Goal: Information Seeking & Learning: Learn about a topic

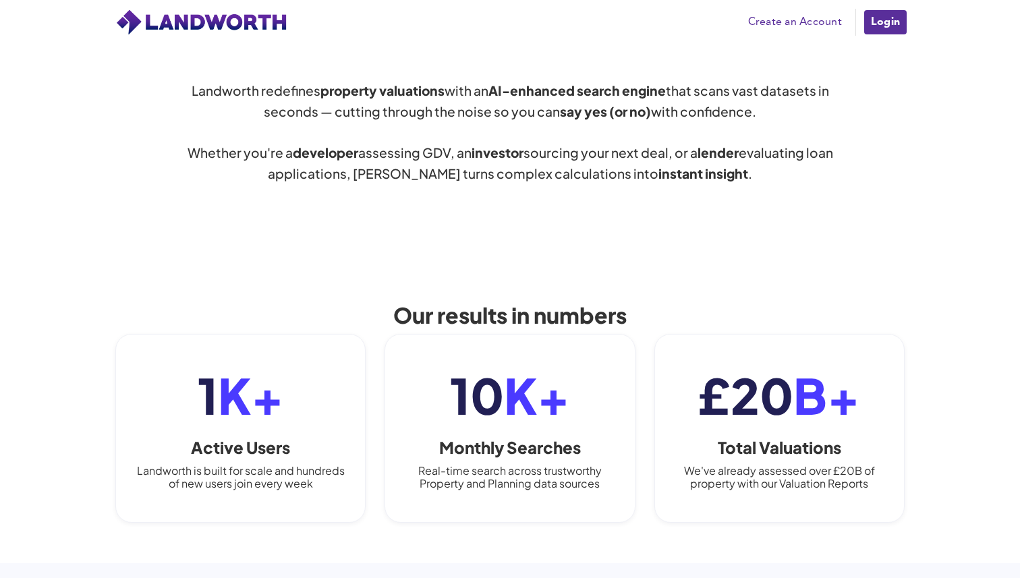
scroll to position [729, 0]
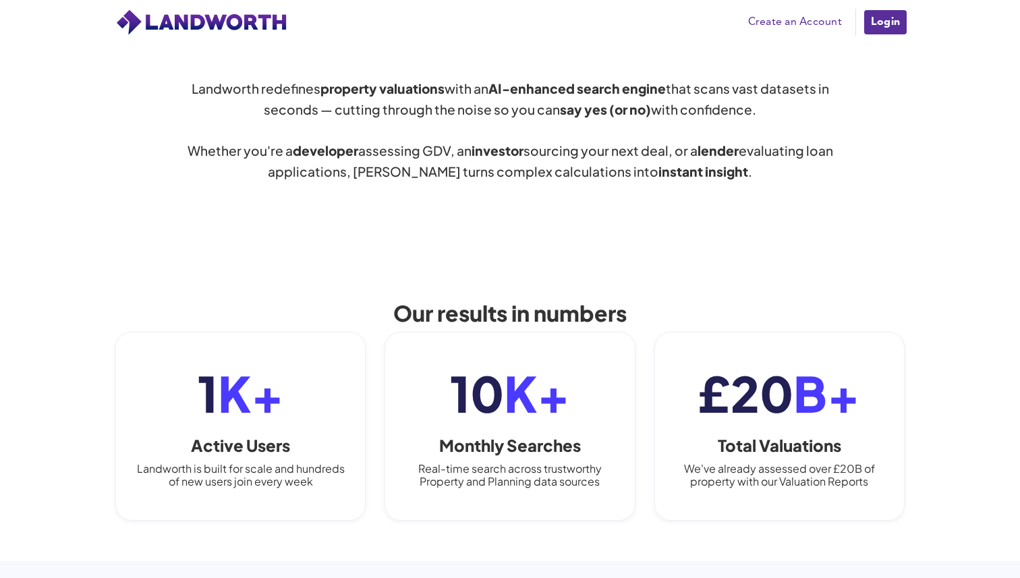
click at [632, 237] on div "Landworth redefines property valuations with an AI-enhanced search engine that …" at bounding box center [510, 129] width 1020 height 233
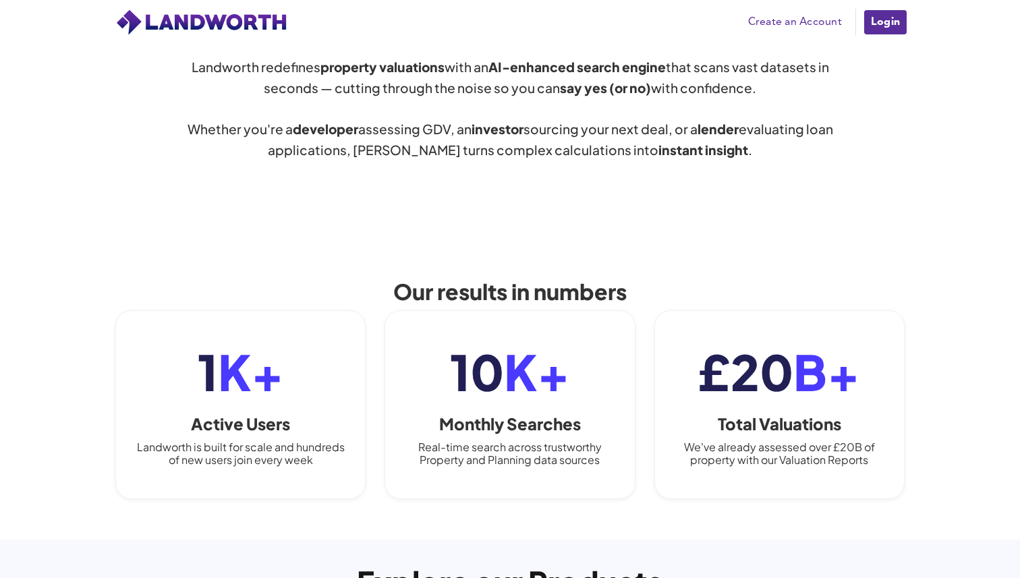
click at [543, 219] on div "Landworth redefines property valuations with an AI-enhanced search engine that …" at bounding box center [510, 108] width 1020 height 233
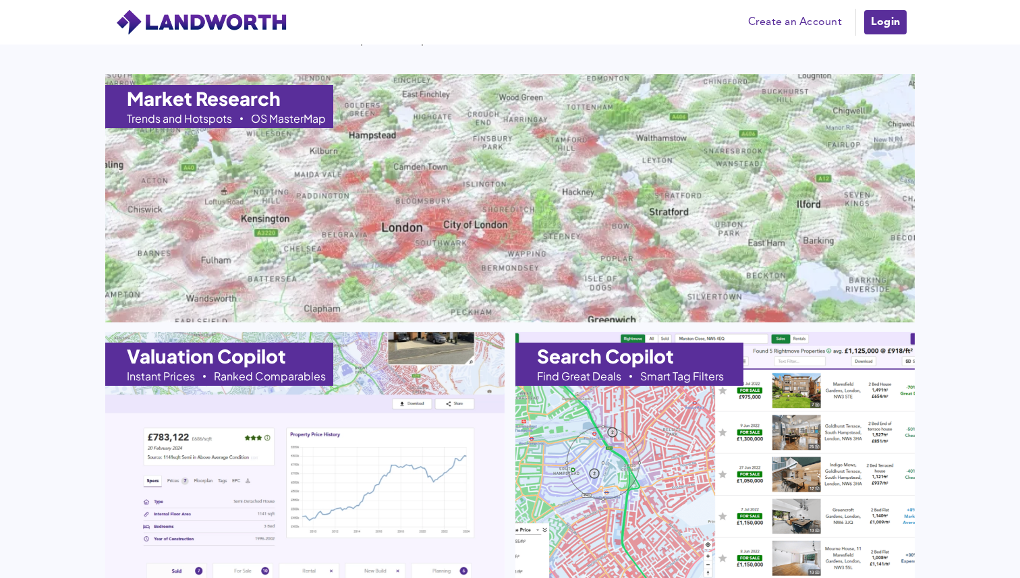
scroll to position [1332, 0]
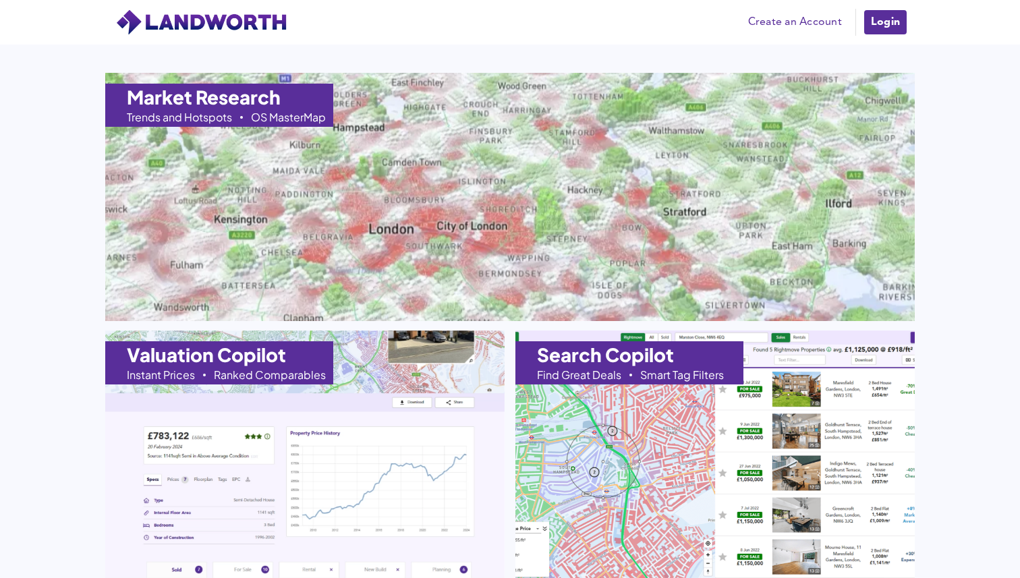
click at [496, 230] on img at bounding box center [510, 196] width 890 height 273
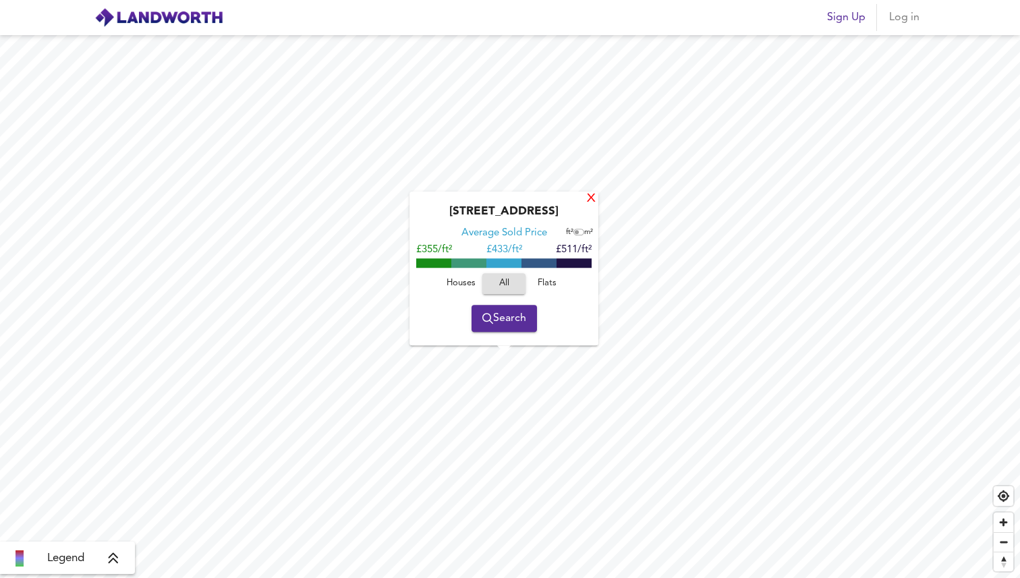
click at [588, 201] on div "X" at bounding box center [590, 199] width 11 height 13
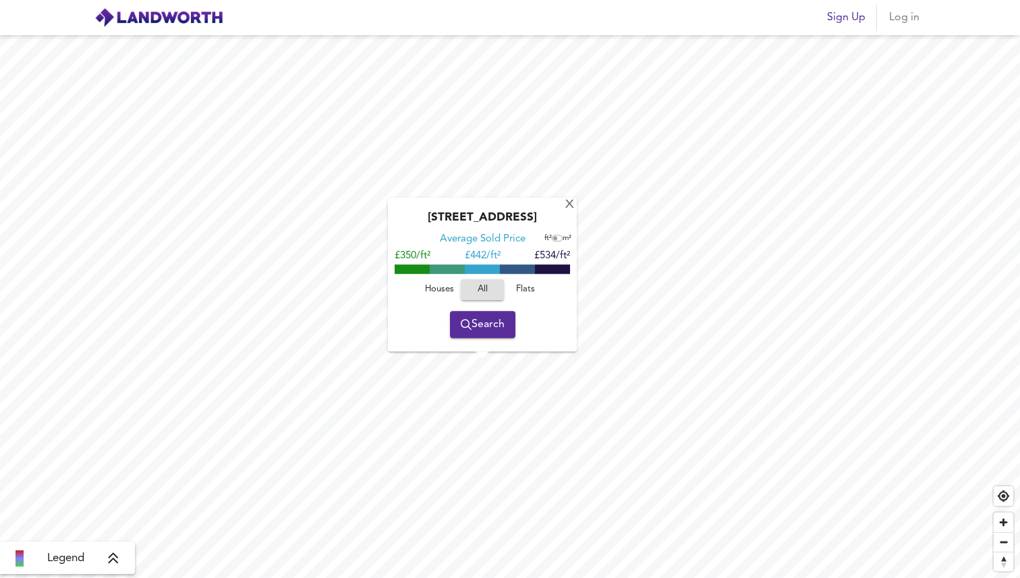
click at [563, 203] on div "[GEOGRAPHIC_DATA] Average Sold Price ft² m² £350/ft² £ 442/ft² £534/ft² Houses …" at bounding box center [482, 275] width 189 height 154
click at [566, 203] on div "X" at bounding box center [569, 205] width 11 height 13
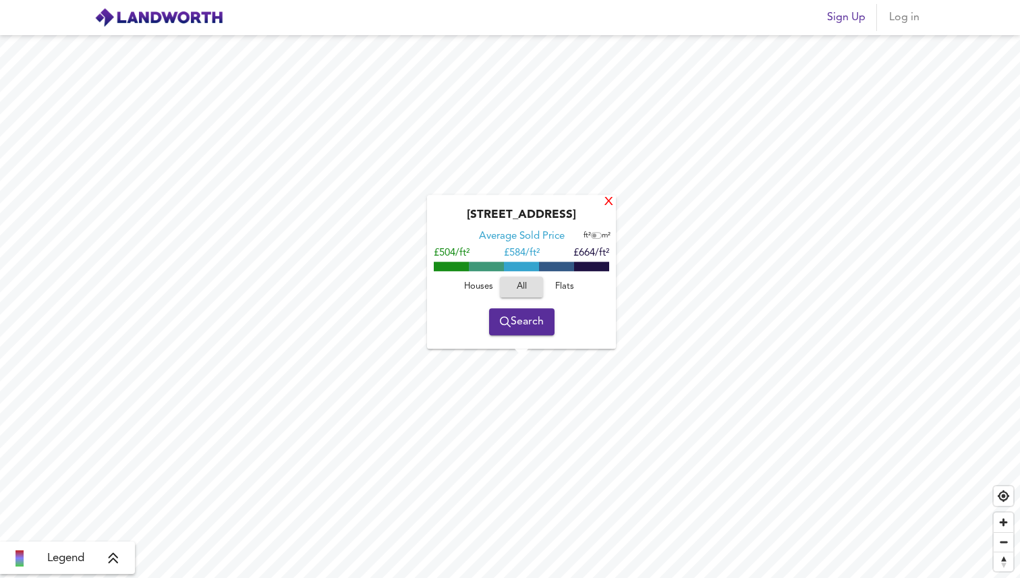
click at [610, 201] on div "X" at bounding box center [608, 202] width 11 height 13
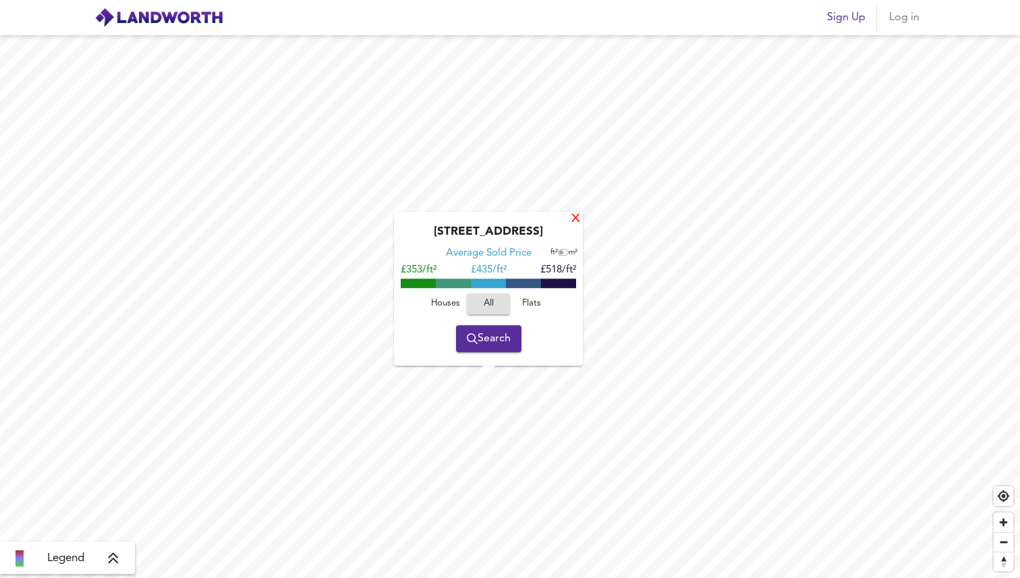
click at [574, 218] on div "X" at bounding box center [575, 219] width 11 height 13
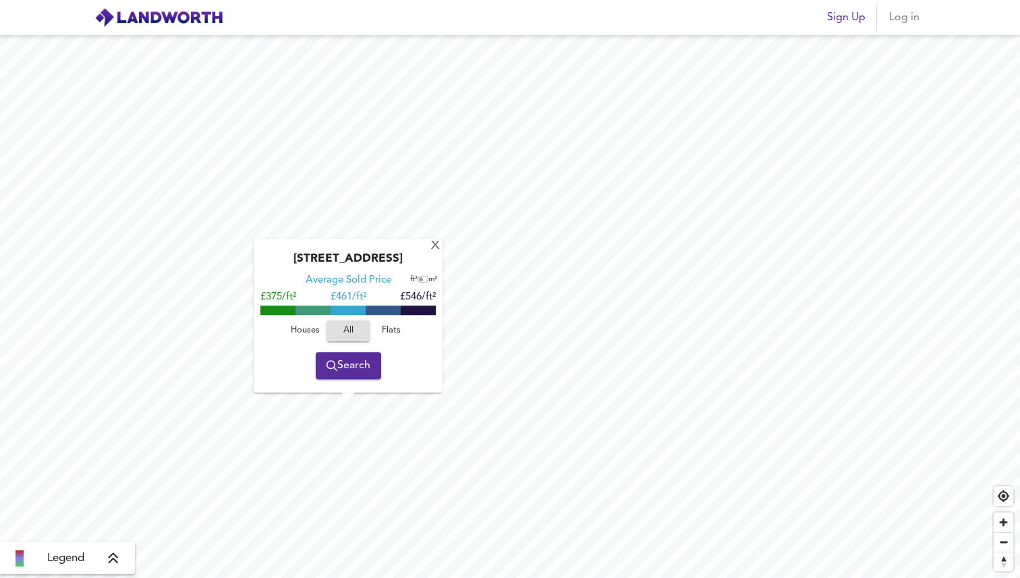
click at [351, 372] on span "Search" at bounding box center [348, 365] width 44 height 19
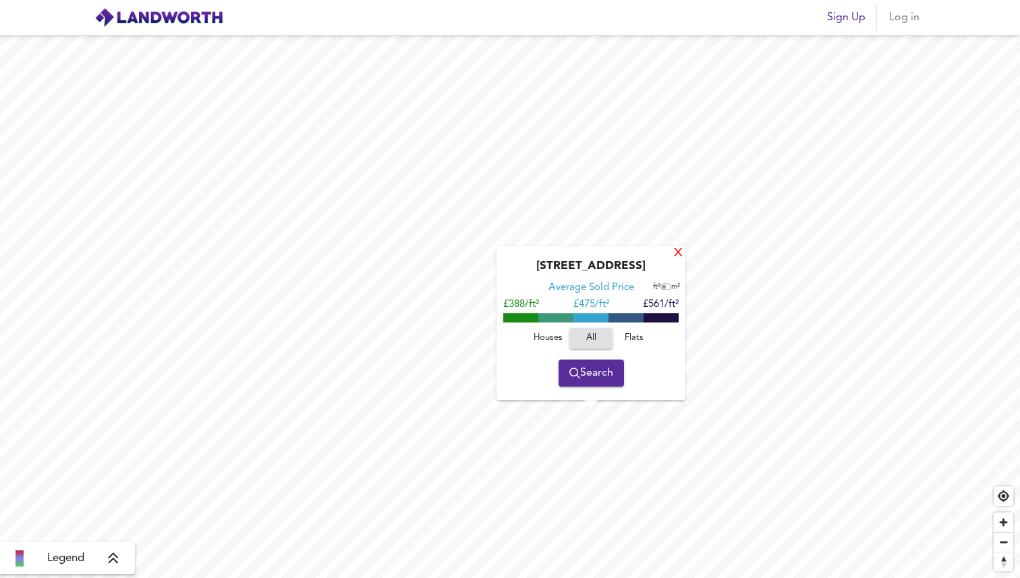
click at [675, 257] on div "X" at bounding box center [677, 253] width 11 height 13
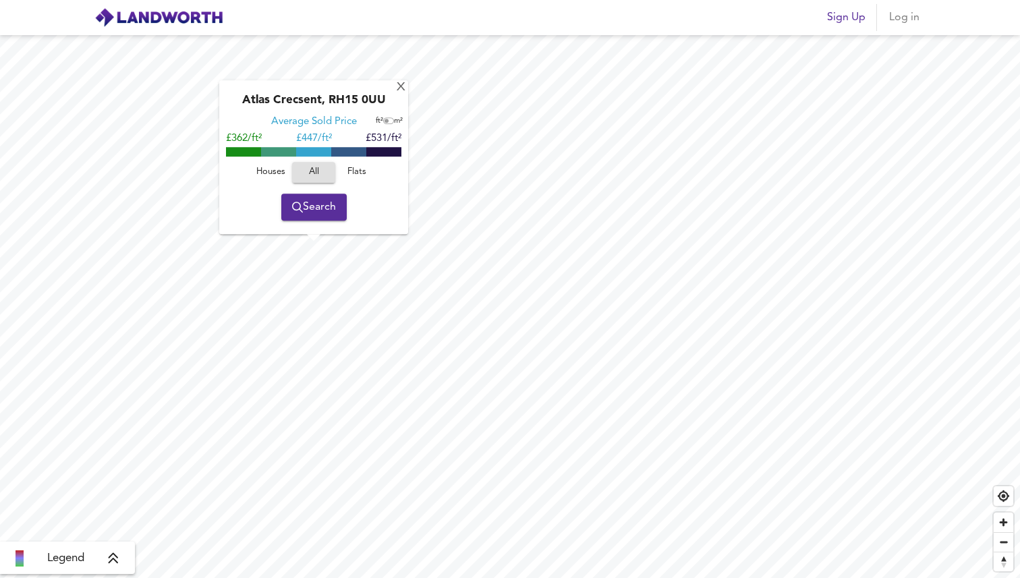
click at [357, 171] on span "Flats" at bounding box center [357, 173] width 36 height 16
click at [390, 121] on input "checkbox" at bounding box center [386, 121] width 20 height 7
checkbox input "true"
click at [277, 172] on span "Houses" at bounding box center [270, 173] width 36 height 16
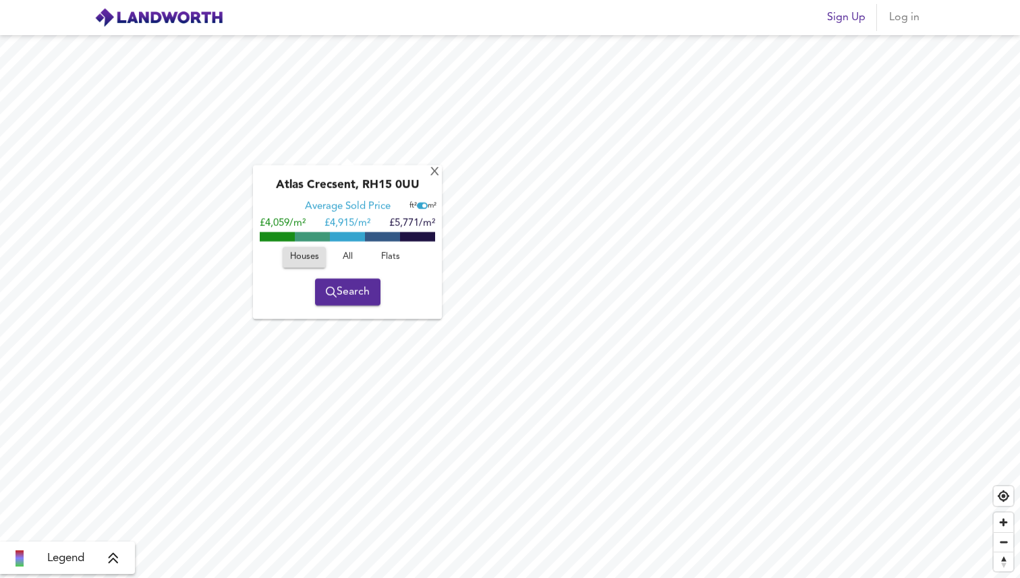
click at [405, 259] on div "X Atlas Crecsent, RH15 0UU Average Sold Price ft² m² £4,059/m² £ 4,915/m² £5,77…" at bounding box center [510, 306] width 1020 height 543
click at [434, 176] on div "X" at bounding box center [434, 171] width 11 height 13
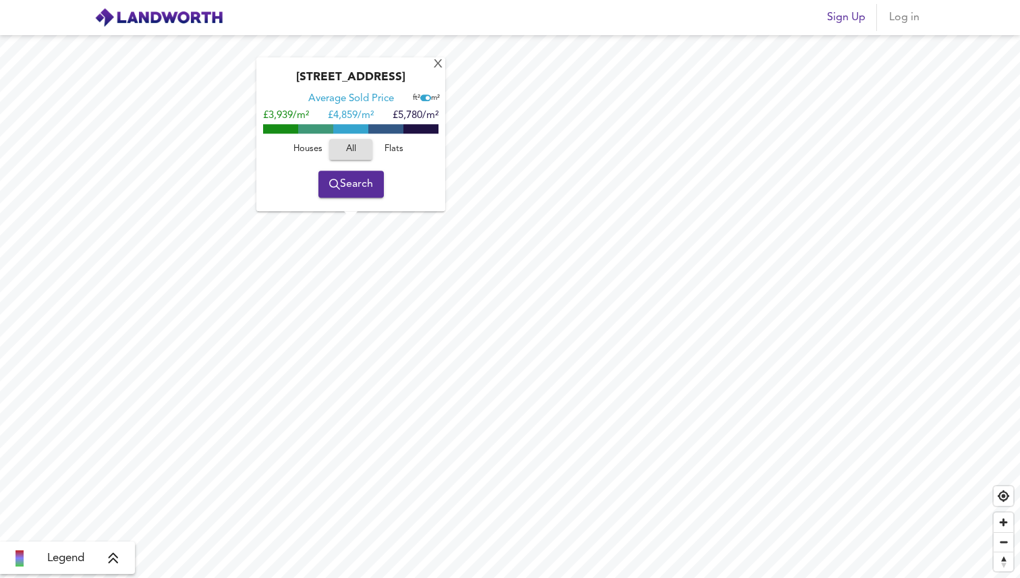
click at [307, 149] on span "Houses" at bounding box center [307, 150] width 36 height 16
click at [437, 63] on div "X" at bounding box center [437, 65] width 11 height 13
